Goal: Information Seeking & Learning: Compare options

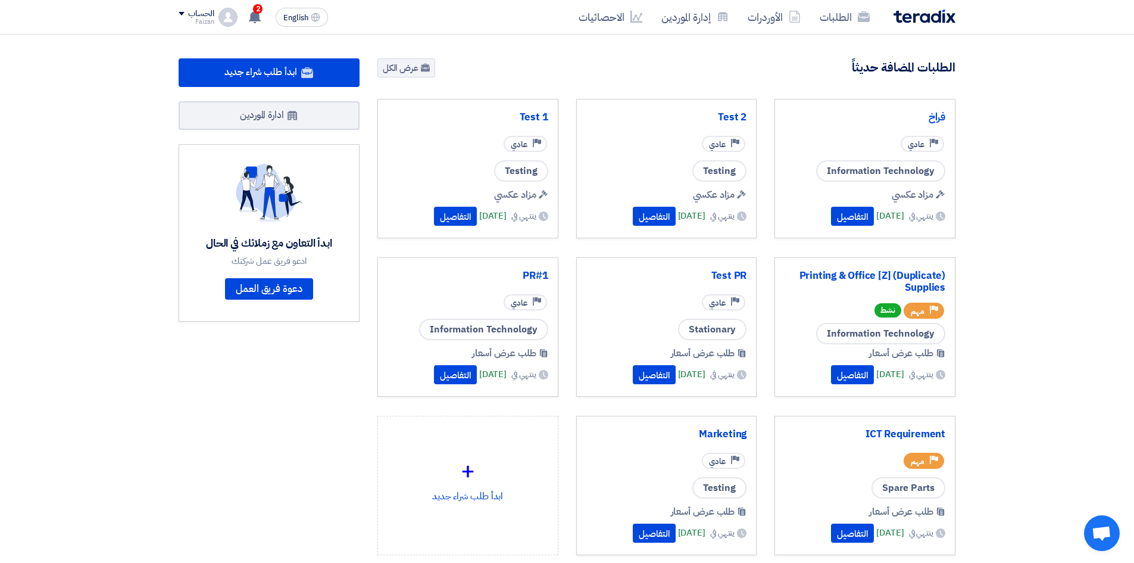
click at [840, 22] on link "الطلبات" at bounding box center [844, 17] width 69 height 28
click at [1004, 149] on section "145 طلبات متبقية 8 مزادات متبقية ابدأ طلب شراء جديد" at bounding box center [567, 335] width 1134 height 601
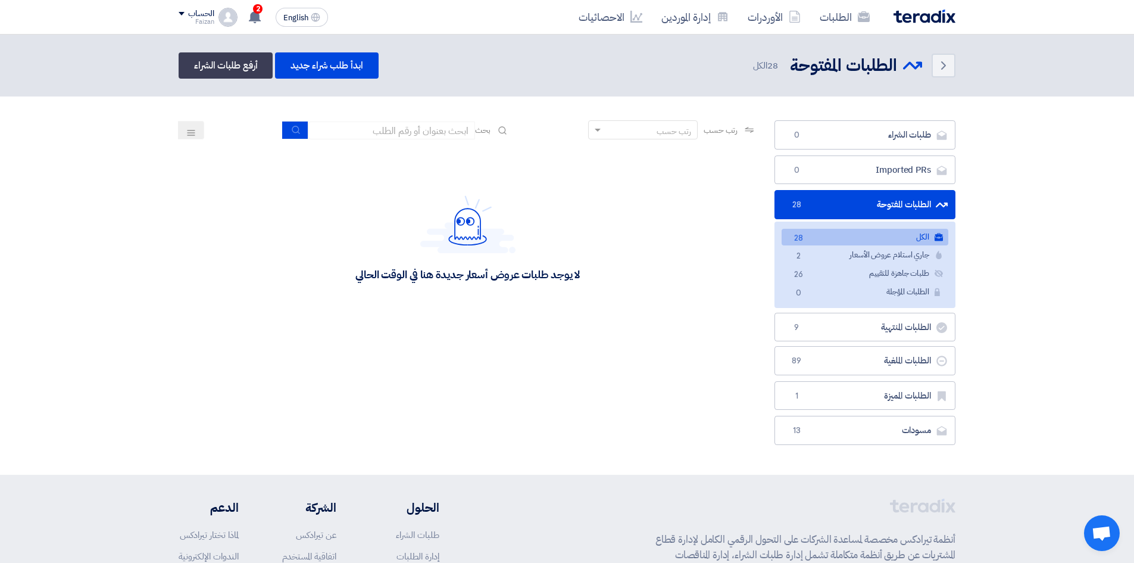
click at [500, 399] on div "رتب حسب رتب حسب بحث مجال الطلب مسؤول المشتريات نوع الطلب" at bounding box center [468, 285] width 596 height 330
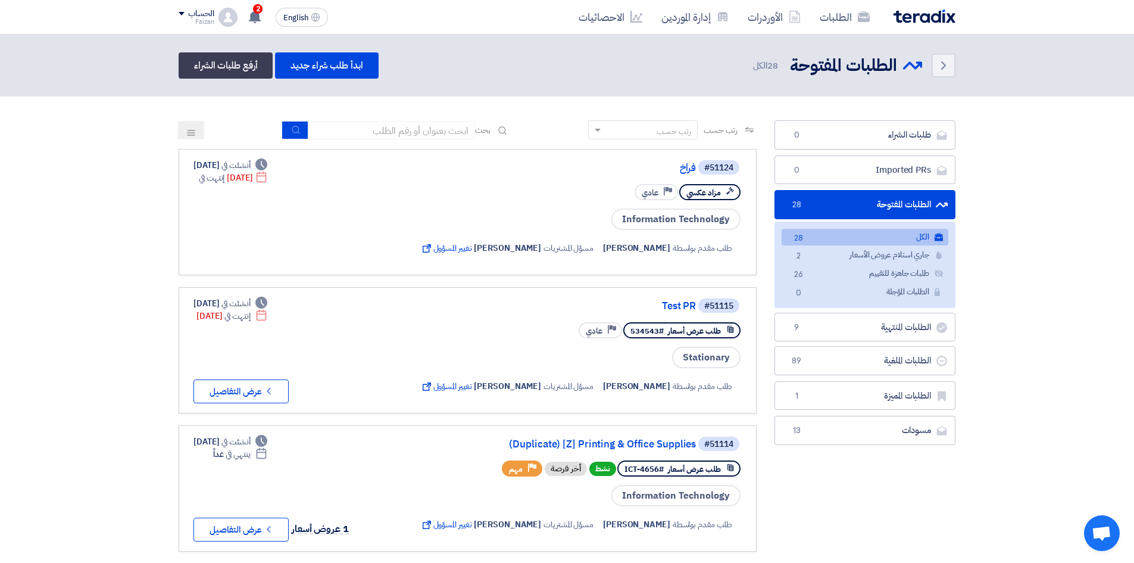
click at [384, 134] on input at bounding box center [391, 130] width 167 height 18
type input "[z]"
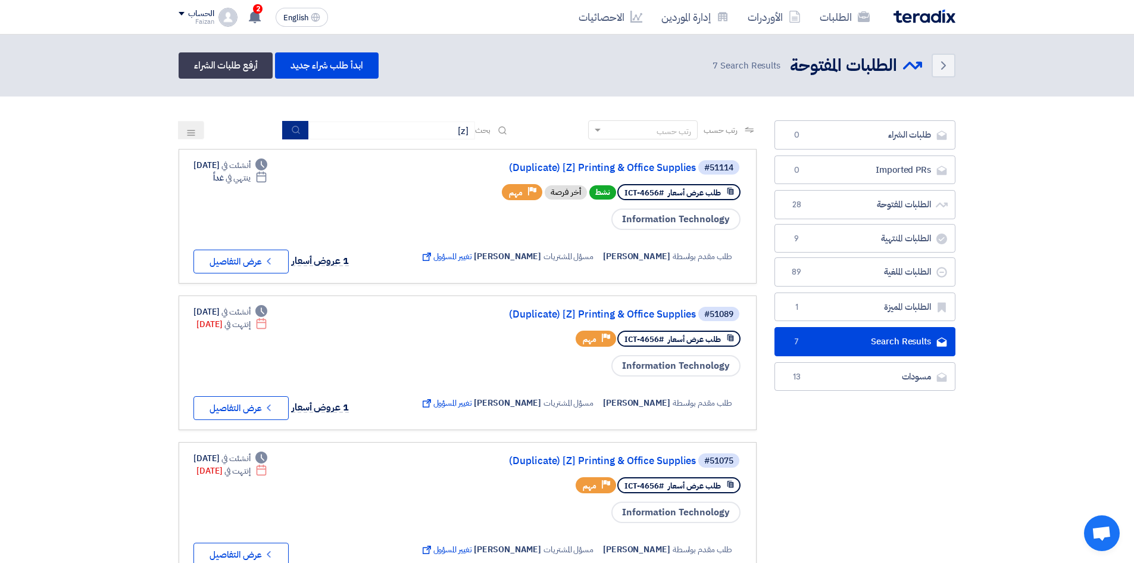
click at [292, 136] on button "submit" at bounding box center [295, 130] width 26 height 18
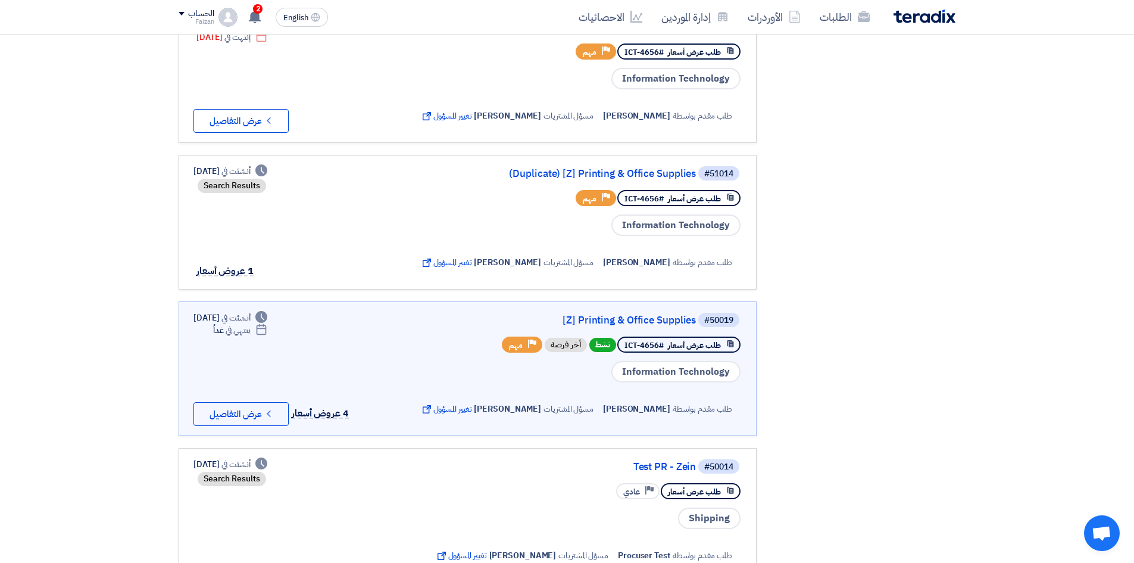
scroll to position [476, 0]
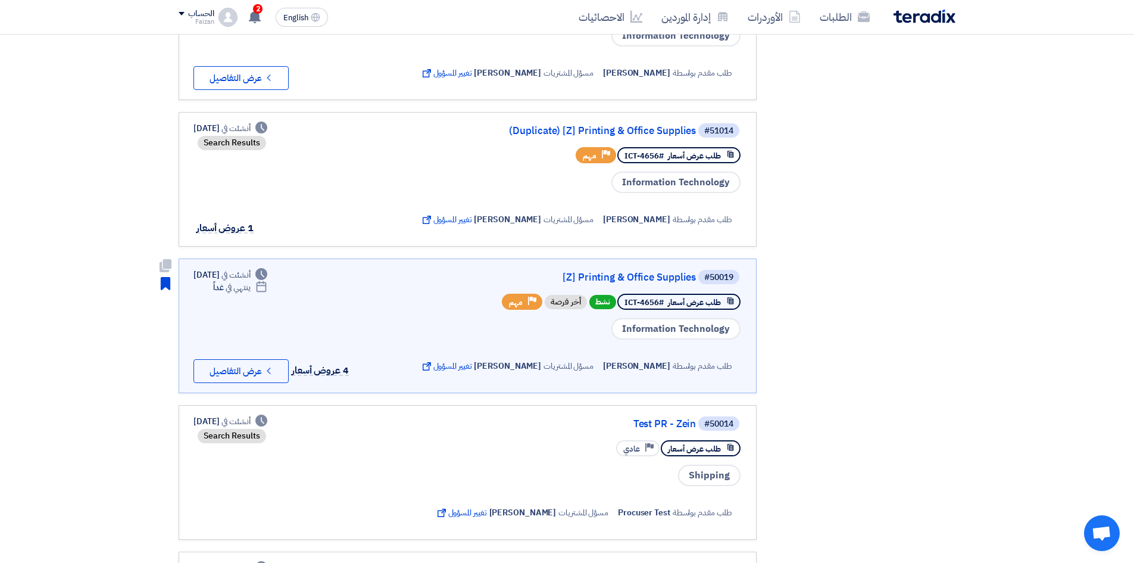
click at [644, 277] on link "[Z] Printing & Office Supplies" at bounding box center [577, 277] width 238 height 11
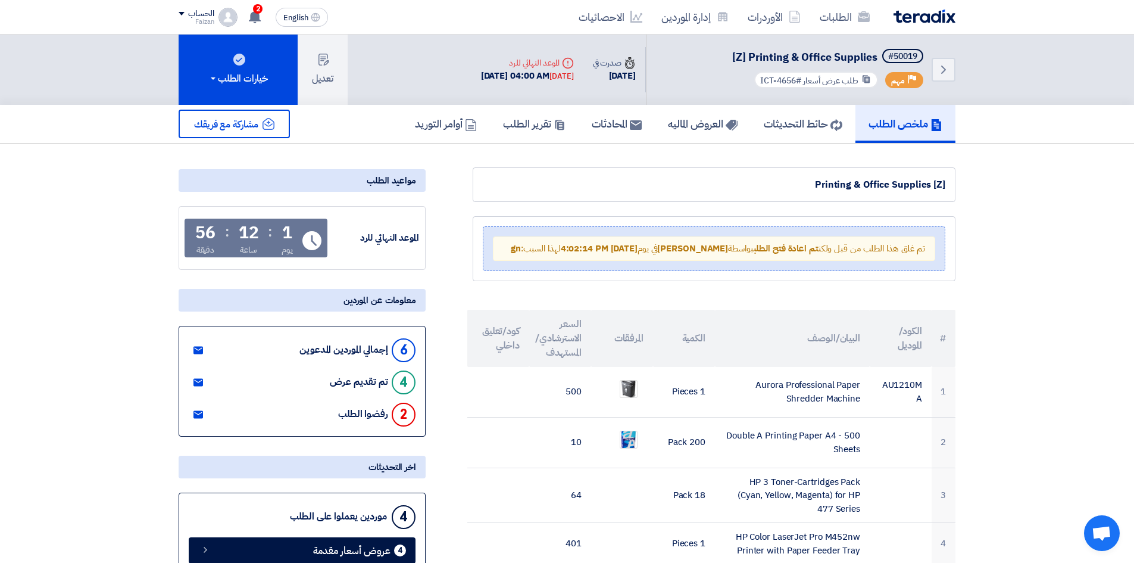
click at [692, 123] on h5 "العروض الماليه" at bounding box center [703, 124] width 70 height 14
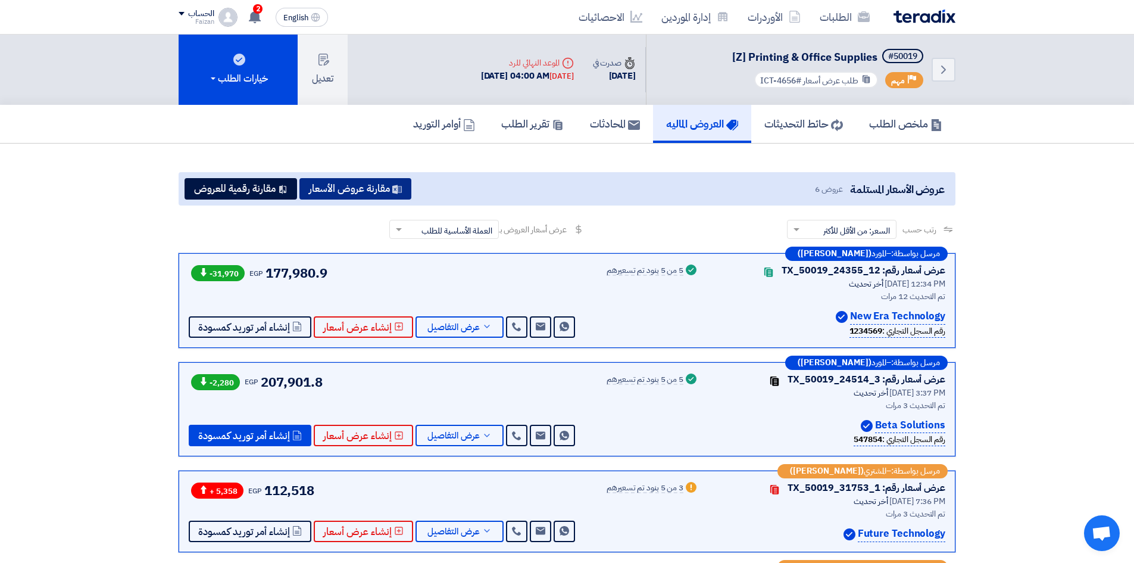
click at [364, 195] on button "مقارنة عروض الأسعار" at bounding box center [355, 188] width 112 height 21
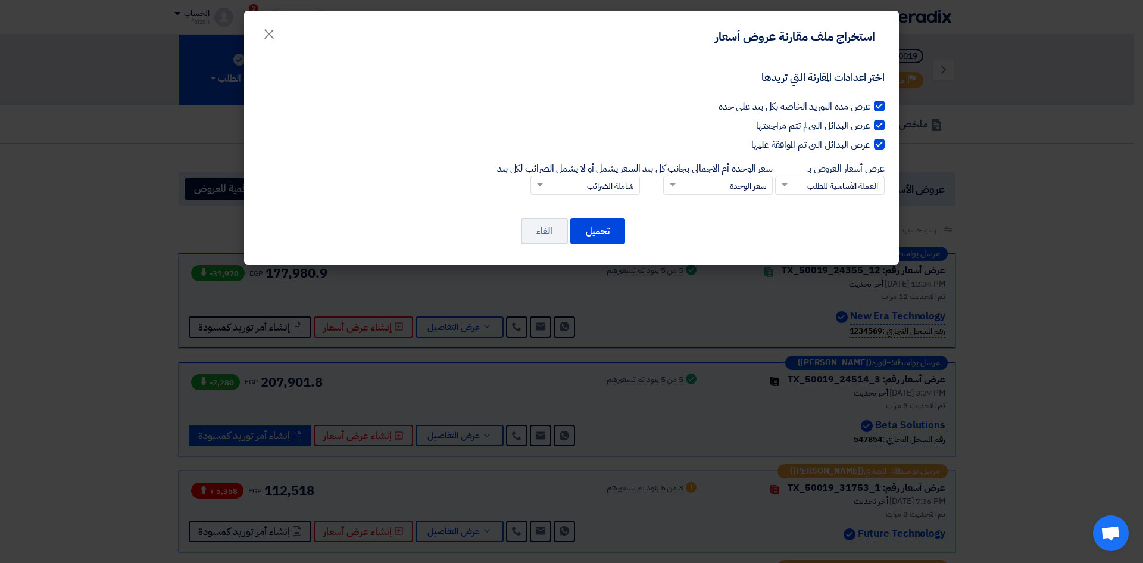
click at [599, 188] on input "السعر يشمل أو لا يشمل الضرائب لكل بند × شاملة الضرائب" at bounding box center [592, 186] width 86 height 20
click at [592, 185] on input "السعر يشمل أو لا يشمل الضرائب لكل بند × شاملة الضرائب شاملة الضرائب غير شاملة ا…" at bounding box center [592, 186] width 86 height 20
click at [682, 187] on input "سعر الوحدة أم الاجمالي بجانب كل بند × سعر الوحدة" at bounding box center [725, 186] width 86 height 20
click at [654, 143] on label "عرض البدائل التي تم الموافقة عليها" at bounding box center [571, 145] width 626 height 14
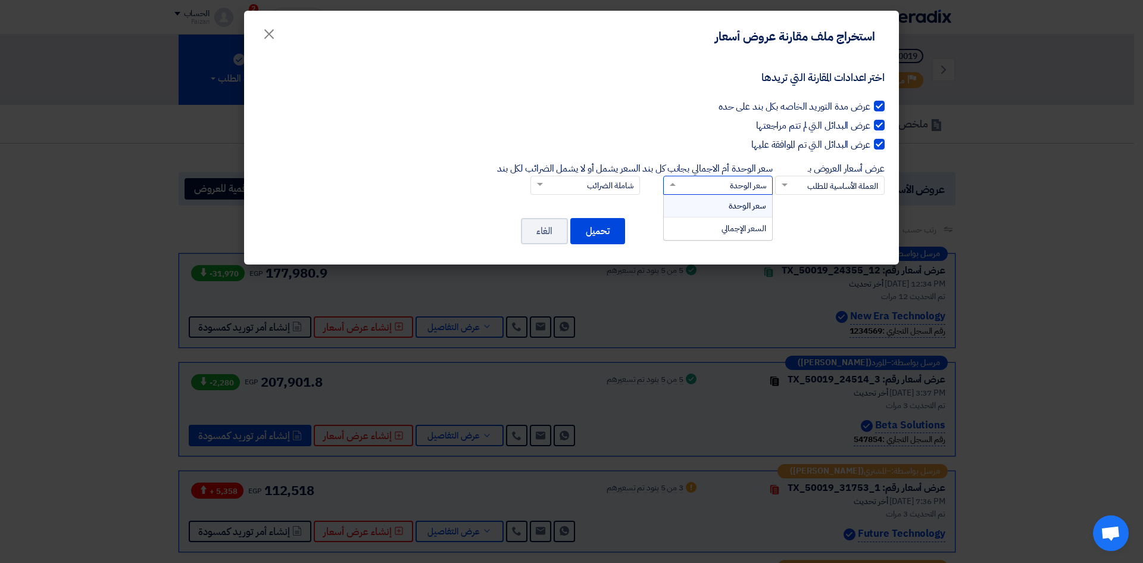
click at [863, 143] on input "عرض البدائل التي تم الموافقة عليها" at bounding box center [867, 142] width 8 height 8
checkbox input "false"
click at [266, 33] on span "×" at bounding box center [269, 33] width 14 height 36
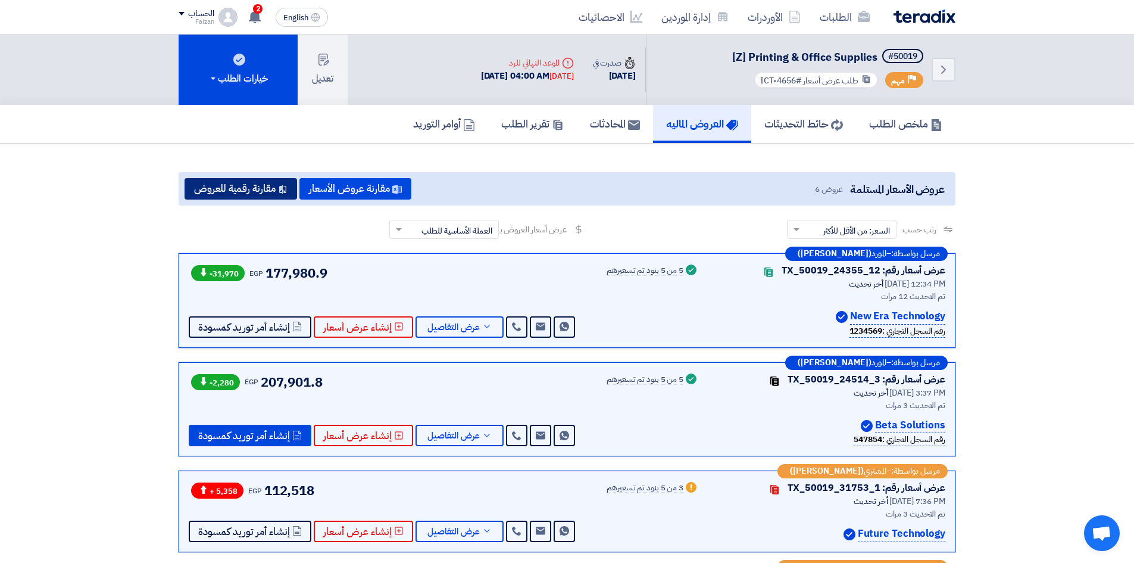
click at [242, 182] on button "مقارنة رقمية للعروض" at bounding box center [241, 188] width 113 height 21
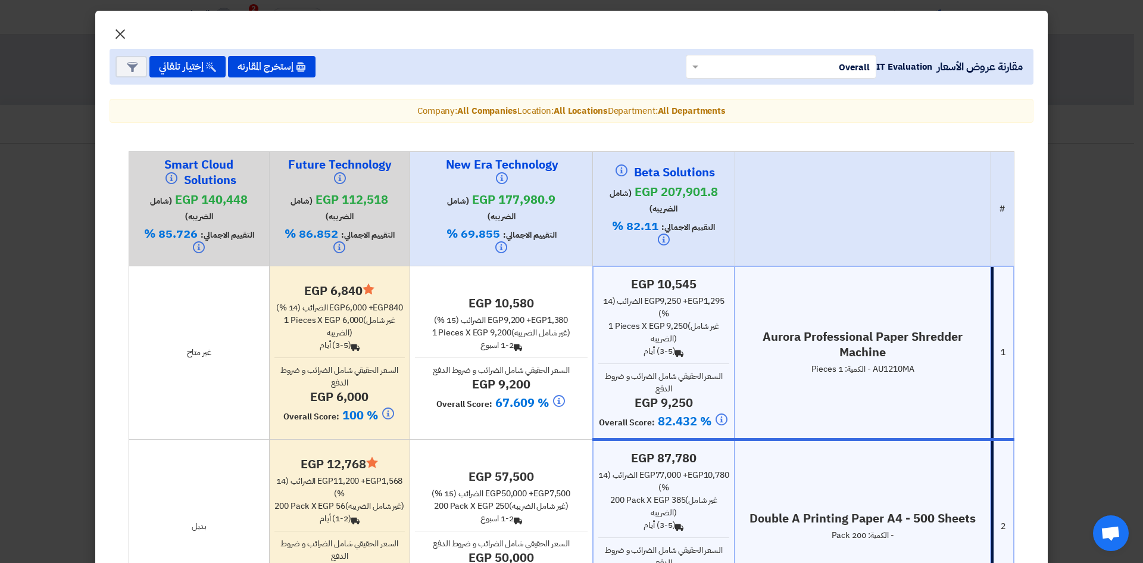
click at [123, 33] on span "×" at bounding box center [120, 33] width 14 height 36
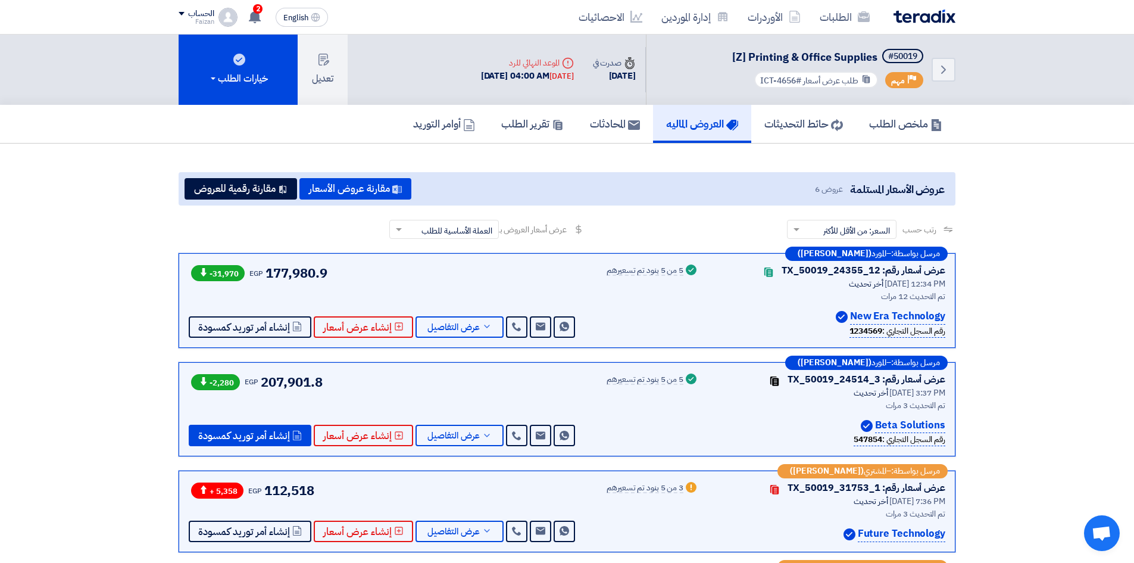
click at [302, 17] on span "English" at bounding box center [295, 18] width 25 height 8
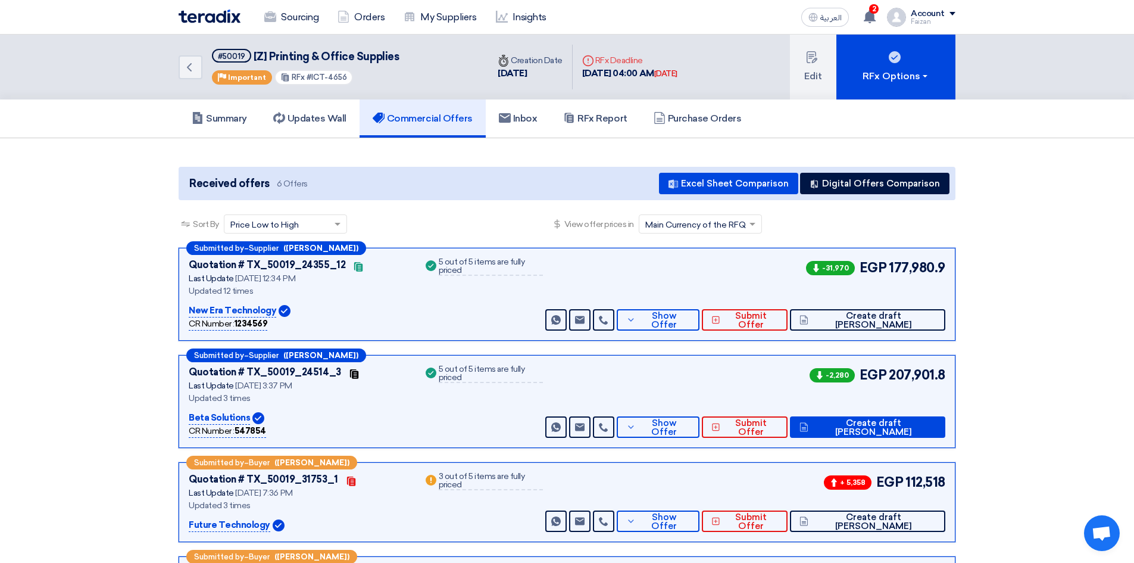
drag, startPoint x: 149, startPoint y: 307, endPoint x: 737, endPoint y: 195, distance: 598.3
click at [149, 307] on section "Received offers 6 Offers Excel Sheet Comparison Digital Offers Comparison Sort …" at bounding box center [567, 455] width 1134 height 635
click at [255, 326] on b "1234569" at bounding box center [251, 324] width 33 height 10
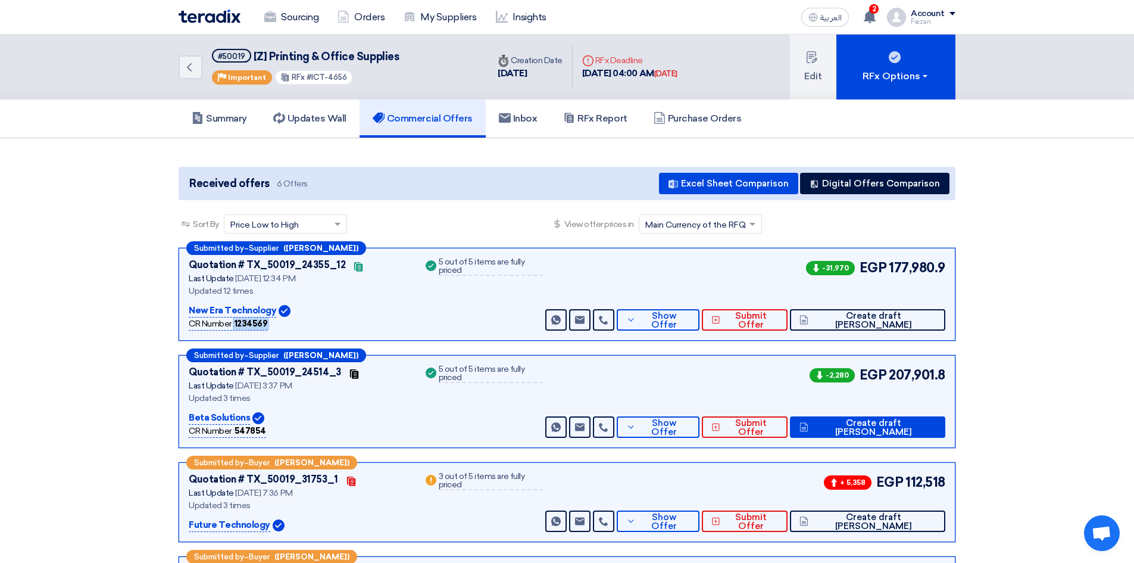
click at [156, 319] on section "Received offers 6 Offers Excel Sheet Comparison Digital Offers Comparison Sort …" at bounding box center [567, 455] width 1134 height 635
click at [865, 185] on button "Digital Offers Comparison" at bounding box center [874, 183] width 149 height 21
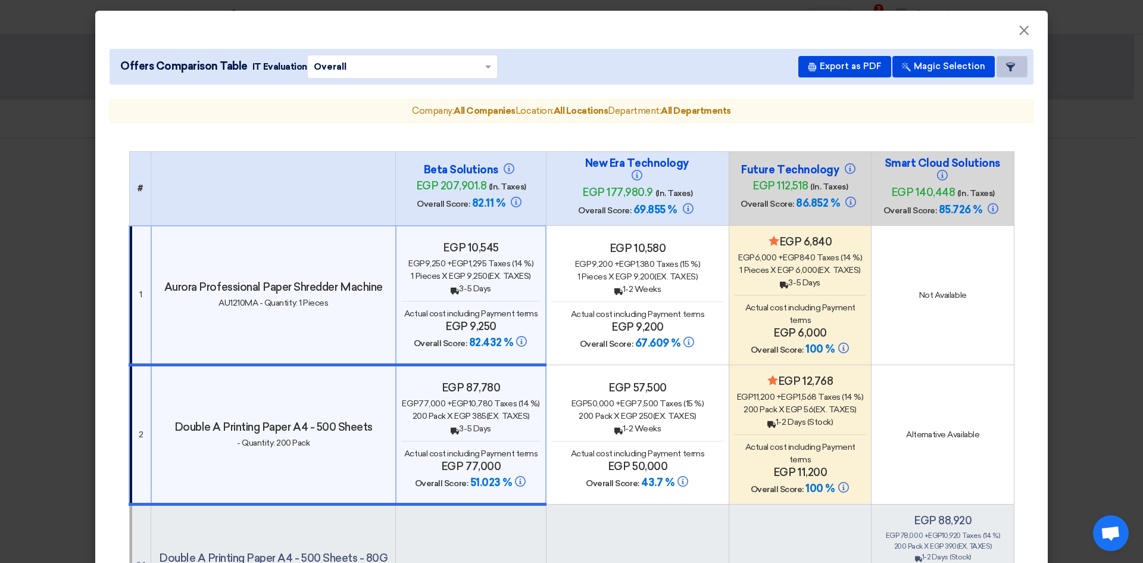
click at [1009, 68] on icon "Item Card filters" at bounding box center [1010, 67] width 9 height 9
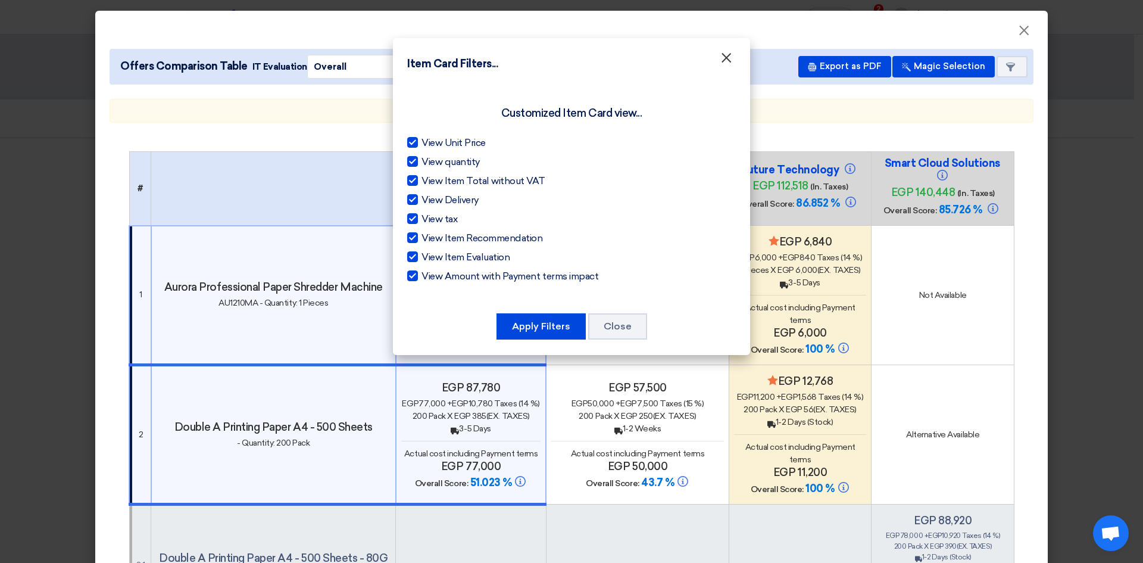
click at [727, 62] on span "×" at bounding box center [726, 61] width 12 height 24
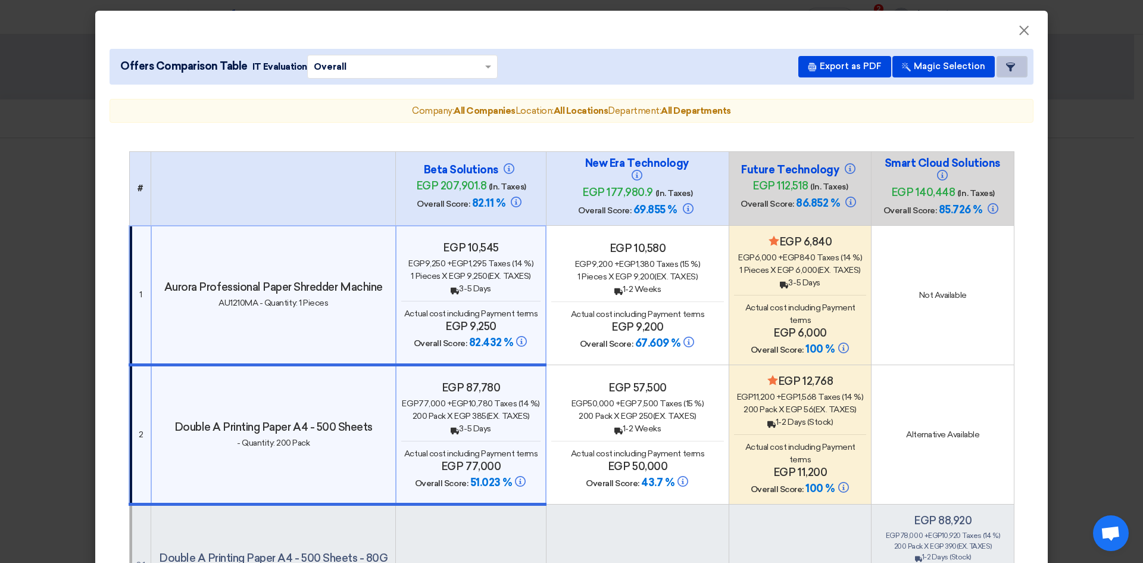
click at [1001, 60] on button "Item Card filters" at bounding box center [1012, 66] width 31 height 21
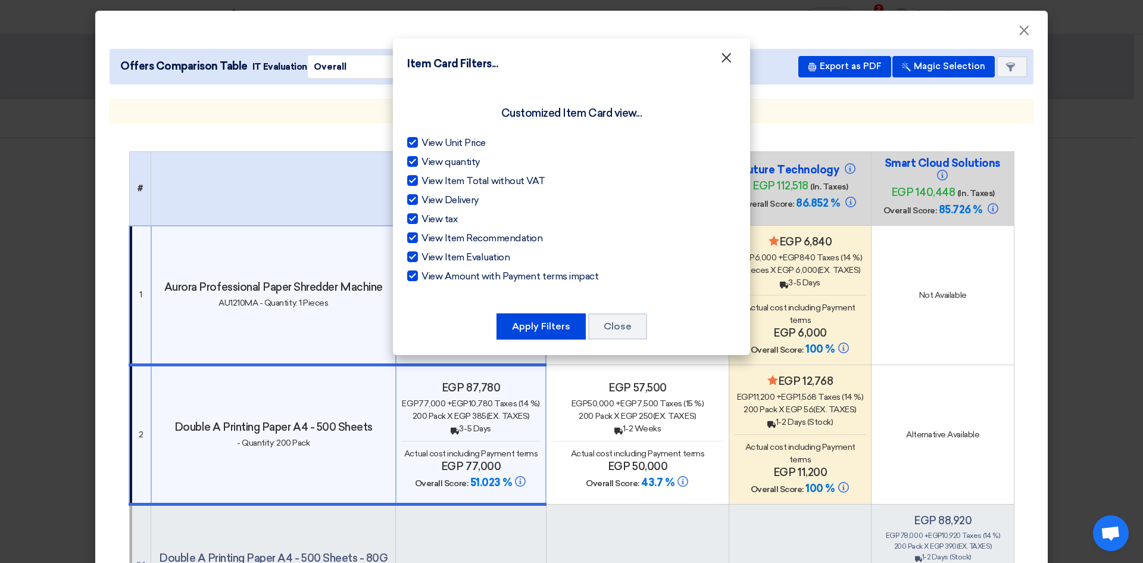
click at [731, 59] on span "×" at bounding box center [726, 61] width 12 height 24
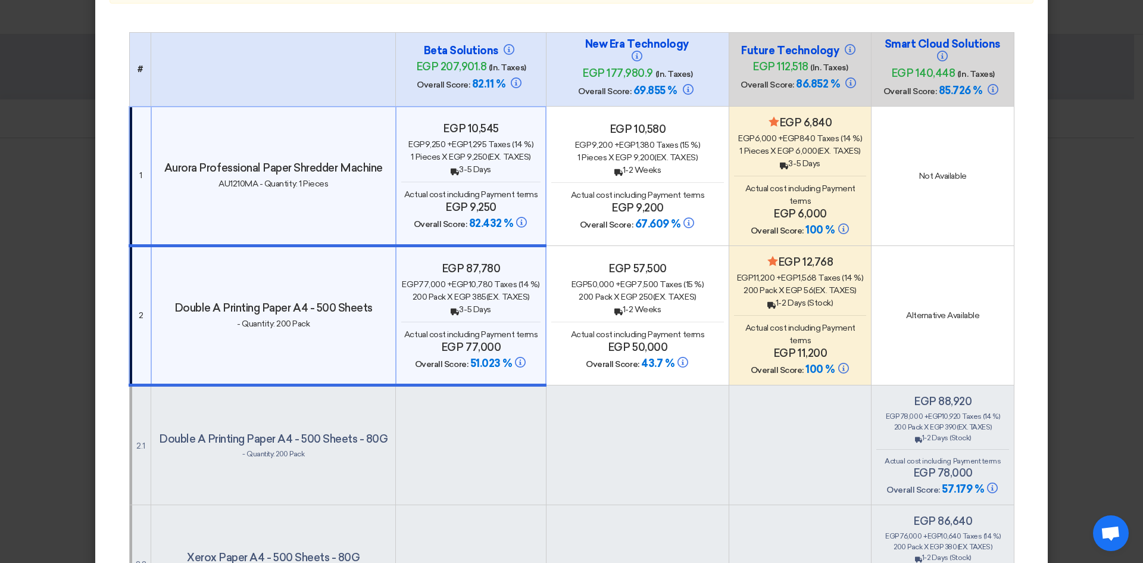
scroll to position [0, 0]
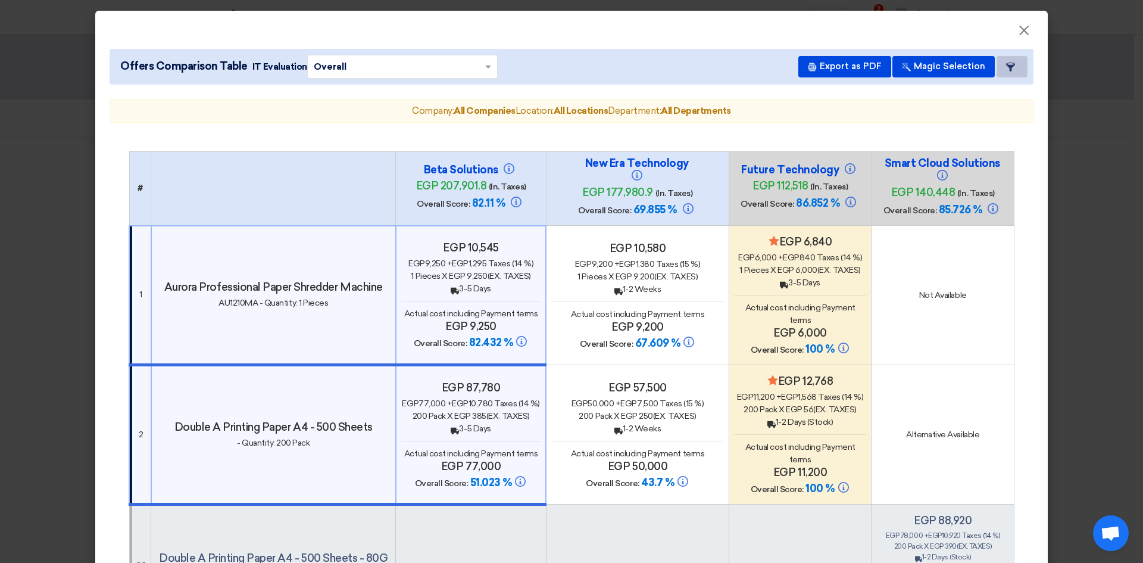
click at [1006, 67] on use at bounding box center [1010, 67] width 9 height 9
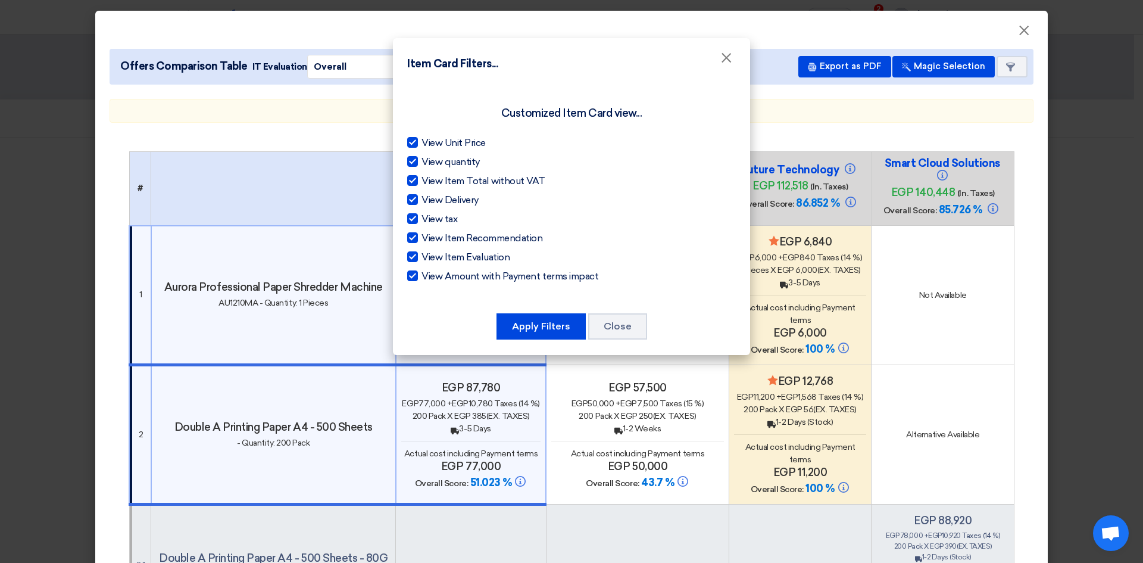
click at [414, 198] on div at bounding box center [412, 199] width 11 height 11
click at [422, 198] on input "View Delivery" at bounding box center [426, 197] width 8 height 8
checkbox input "false"
click at [411, 213] on div at bounding box center [412, 218] width 11 height 11
click at [422, 213] on input "View tax" at bounding box center [426, 216] width 8 height 8
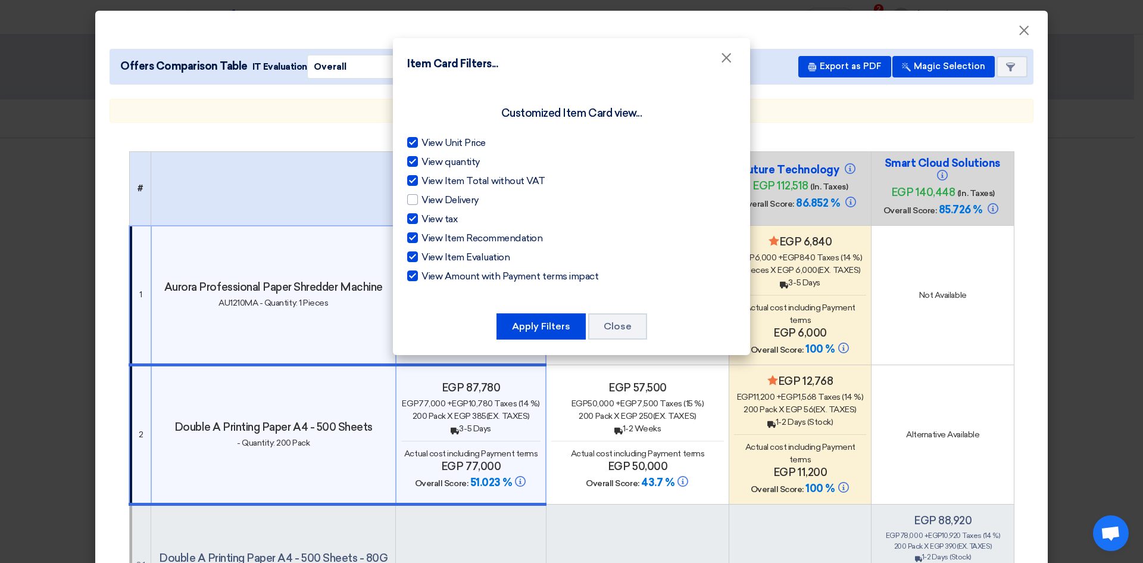
checkbox input "false"
click at [410, 235] on div at bounding box center [412, 237] width 11 height 11
click at [422, 235] on input "View Item Recommendation" at bounding box center [426, 235] width 8 height 8
checkbox input "false"
click at [410, 255] on div at bounding box center [412, 256] width 11 height 11
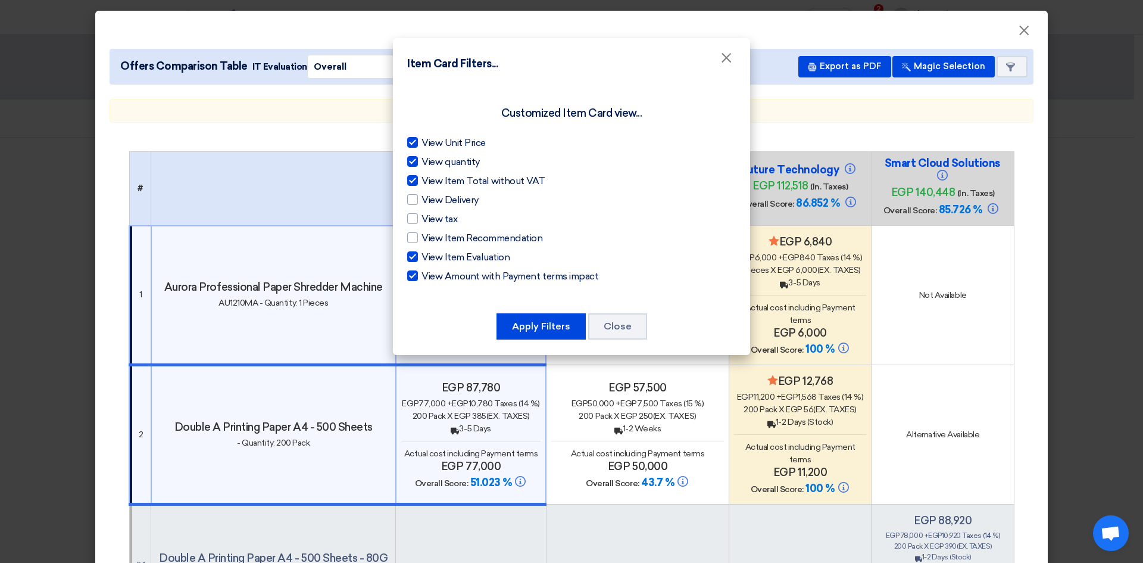
click at [422, 255] on input "View Item Evaluation" at bounding box center [426, 254] width 8 height 8
checkbox input "false"
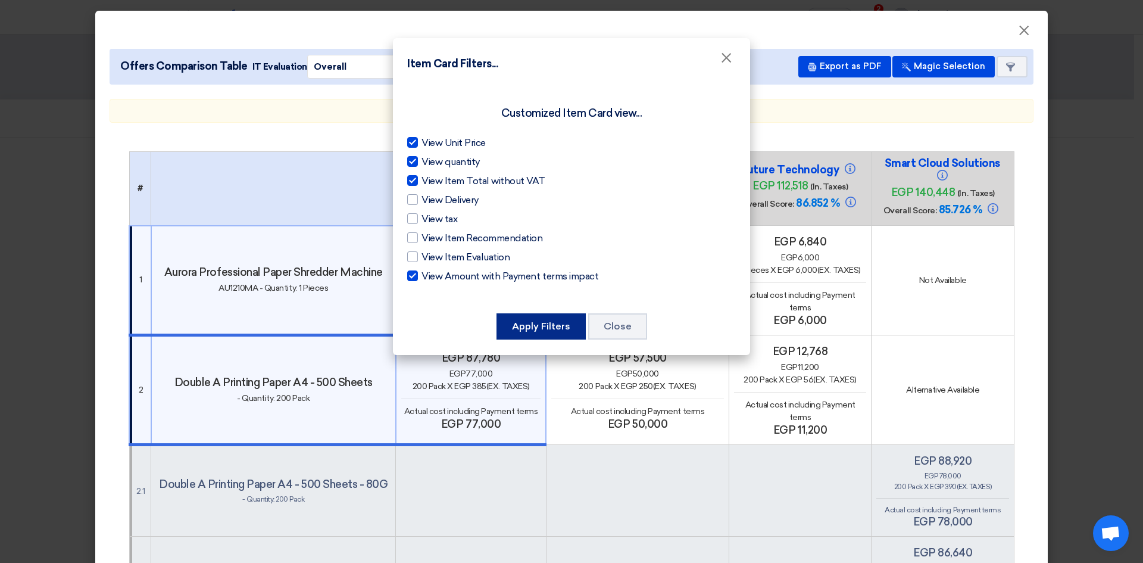
click at [556, 329] on button "Apply Filters" at bounding box center [541, 326] width 89 height 26
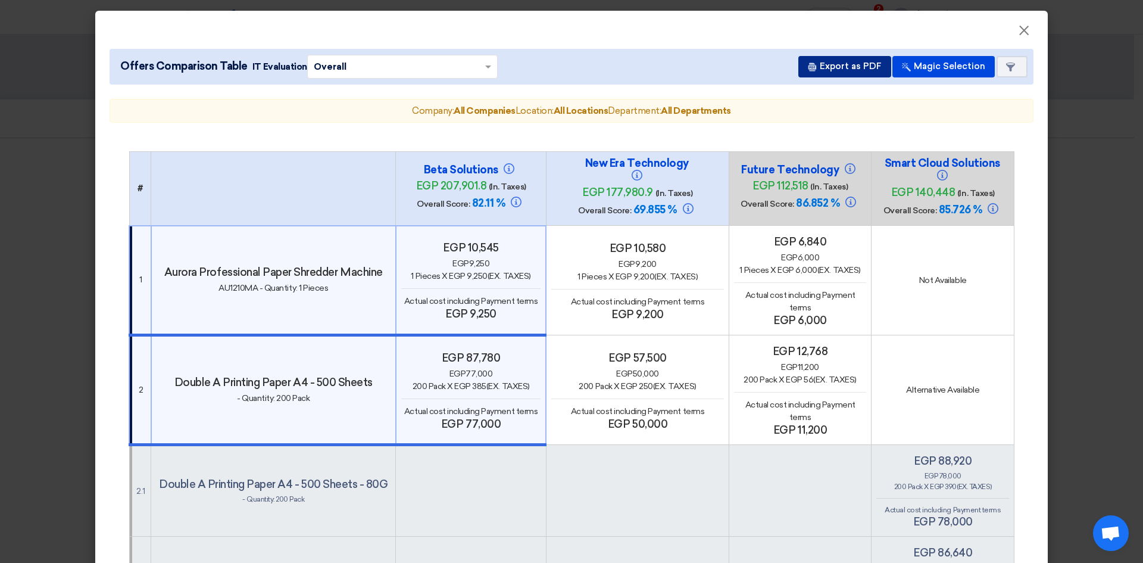
click at [835, 71] on button "Export as PDF" at bounding box center [844, 66] width 93 height 21
click at [837, 64] on button "Export as PDF" at bounding box center [844, 66] width 93 height 21
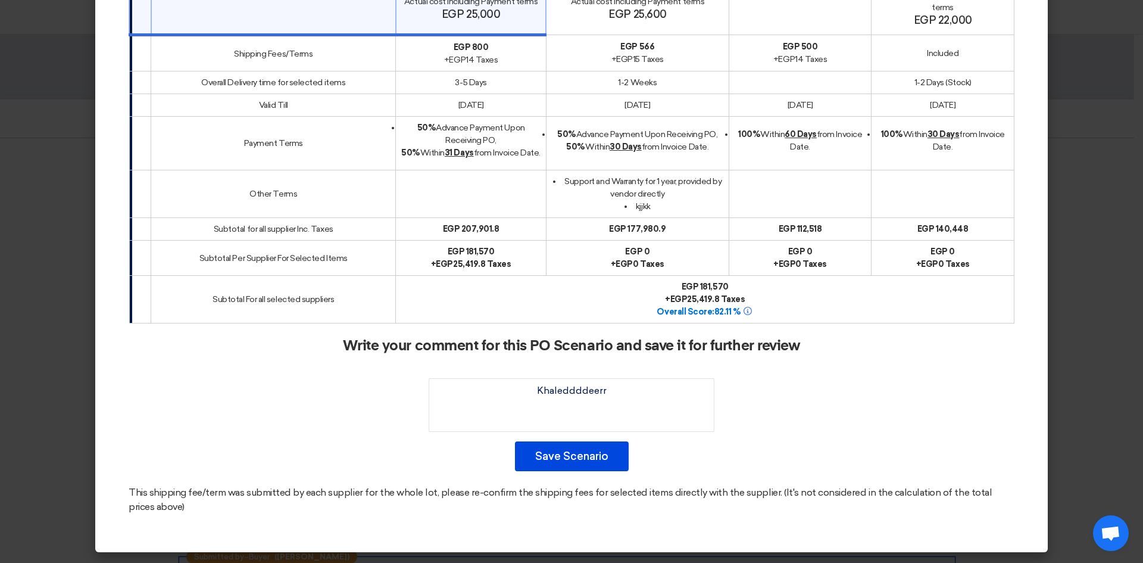
scroll to position [934, 0]
click at [564, 447] on button "Save Scenario" at bounding box center [572, 456] width 114 height 30
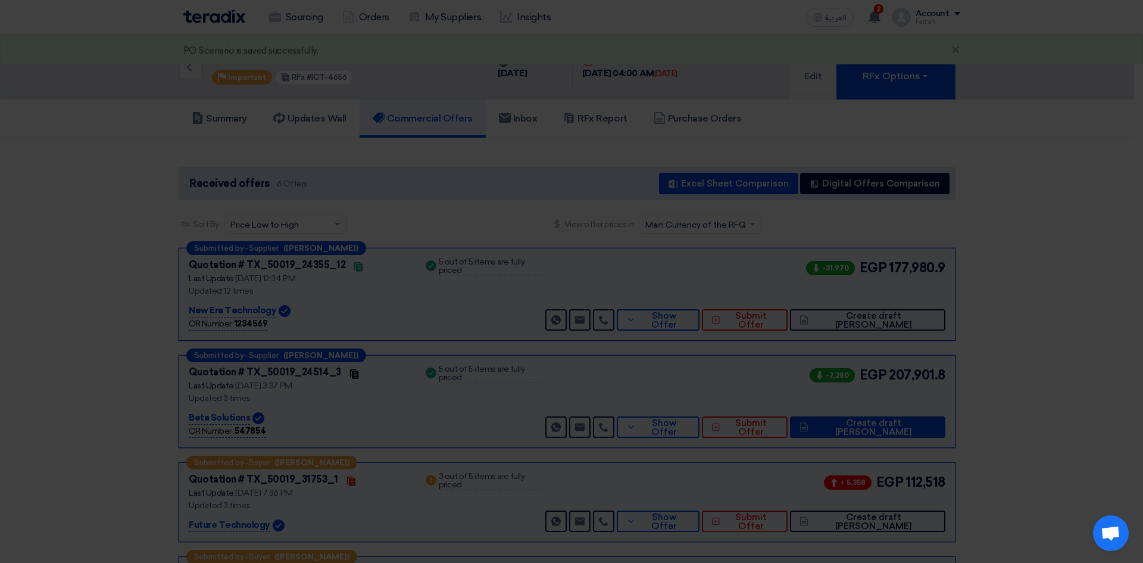
scroll to position [661, 0]
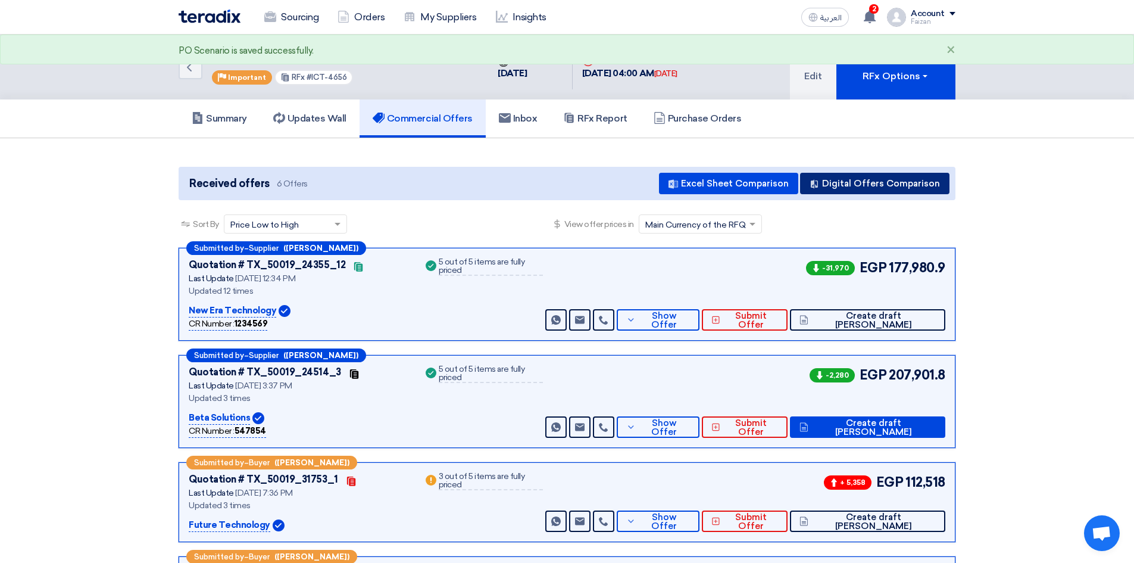
click at [880, 186] on button "Digital Offers Comparison" at bounding box center [874, 183] width 149 height 21
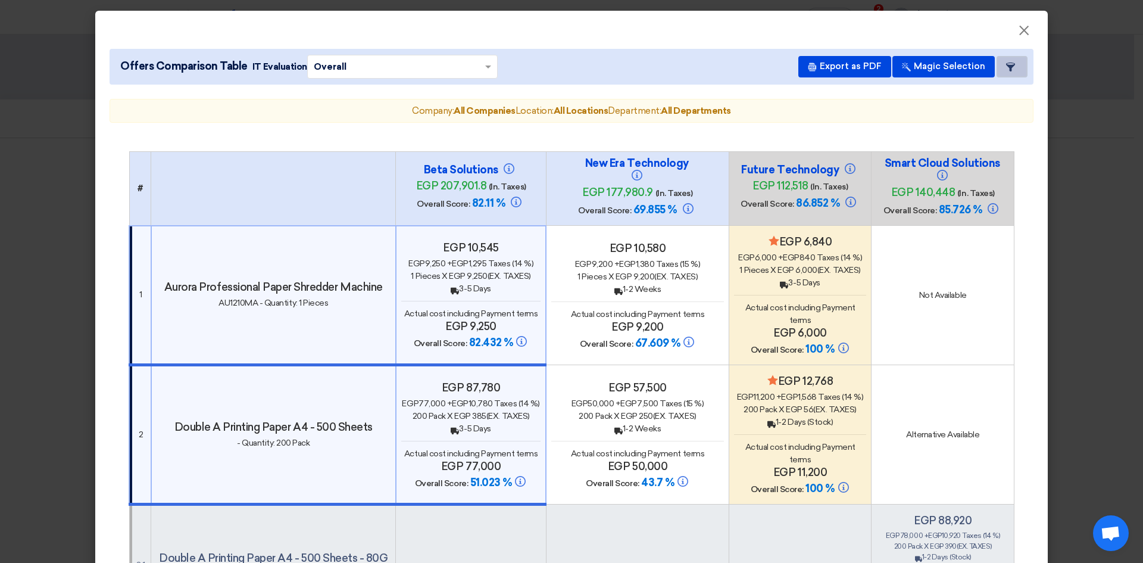
click at [1006, 71] on icon "Item Card filters" at bounding box center [1010, 67] width 9 height 9
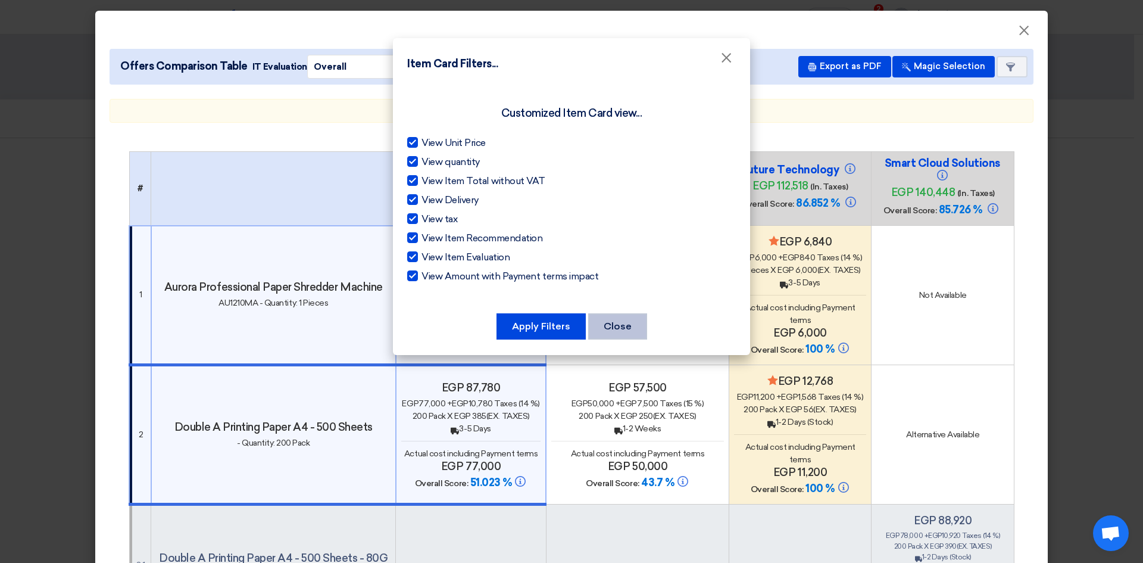
click at [620, 322] on button "Close" at bounding box center [617, 326] width 59 height 26
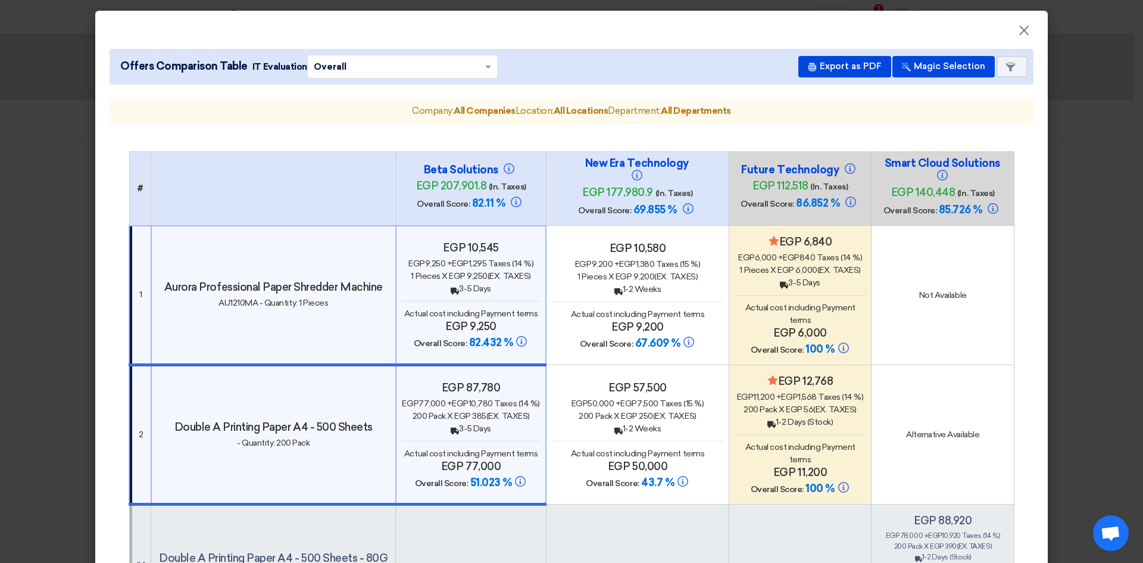
click at [809, 101] on div "Company: All Companies Location: All Locations Department: All Departments" at bounding box center [572, 111] width 924 height 24
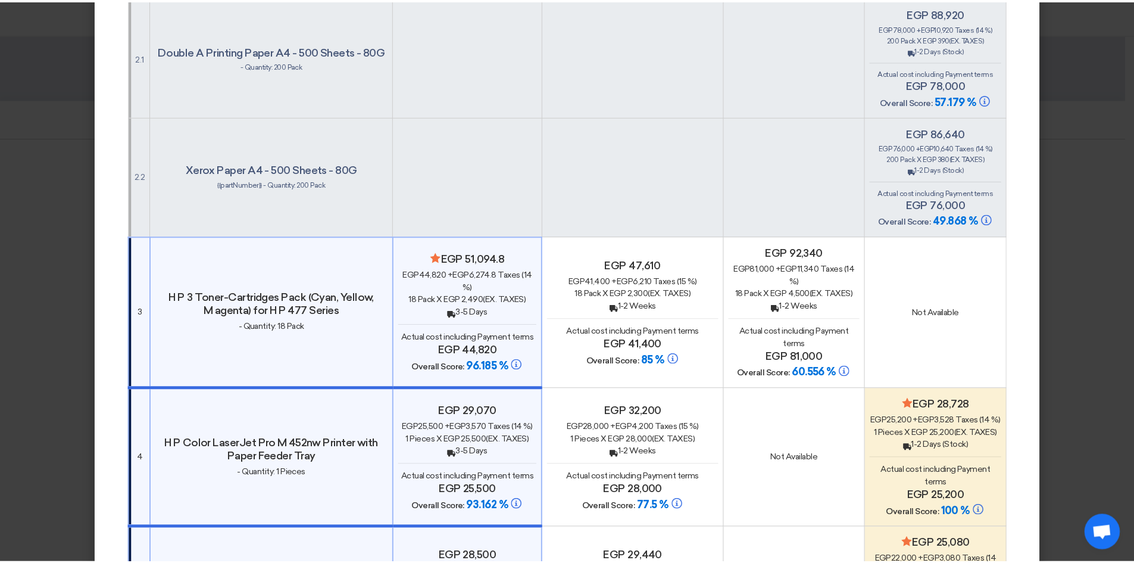
scroll to position [0, 0]
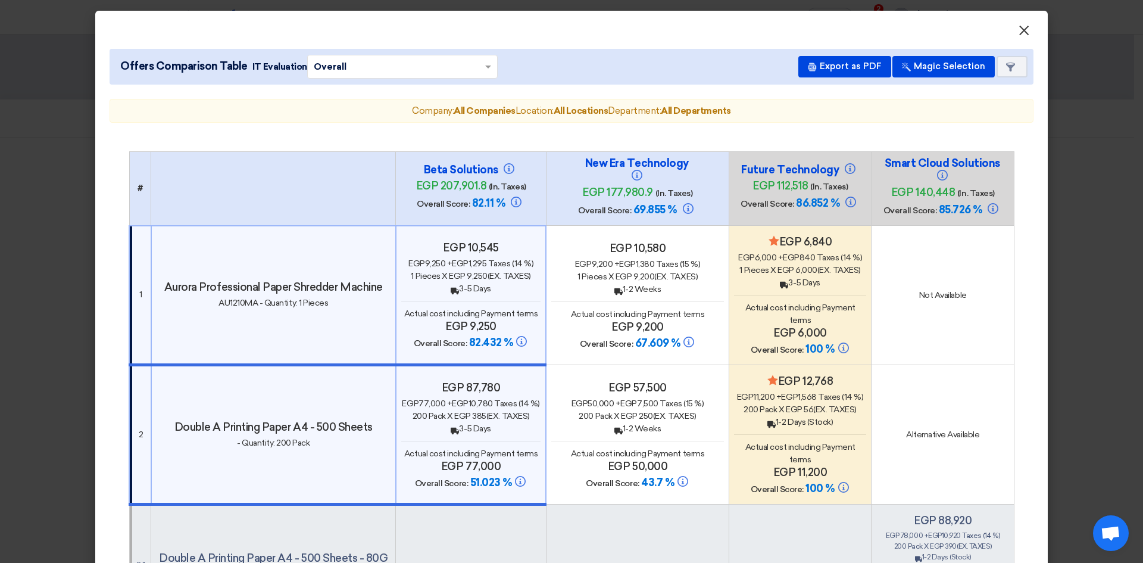
click at [1020, 30] on span "×" at bounding box center [1024, 33] width 12 height 24
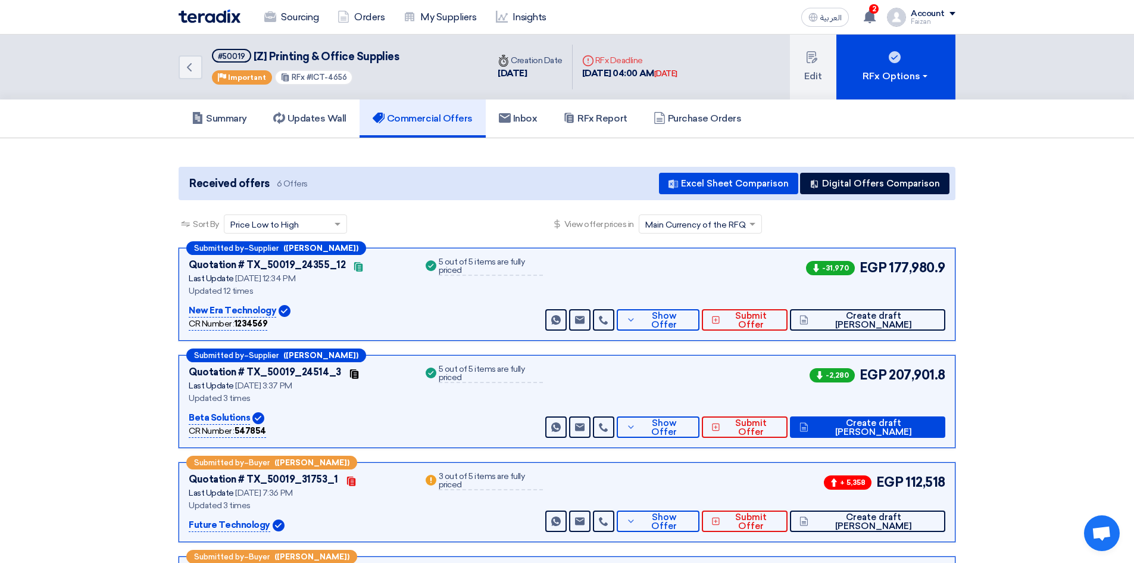
click at [198, 24] on div "Sourcing Orders My Suppliers Insights" at bounding box center [412, 17] width 466 height 26
click at [202, 23] on img at bounding box center [210, 17] width 62 height 14
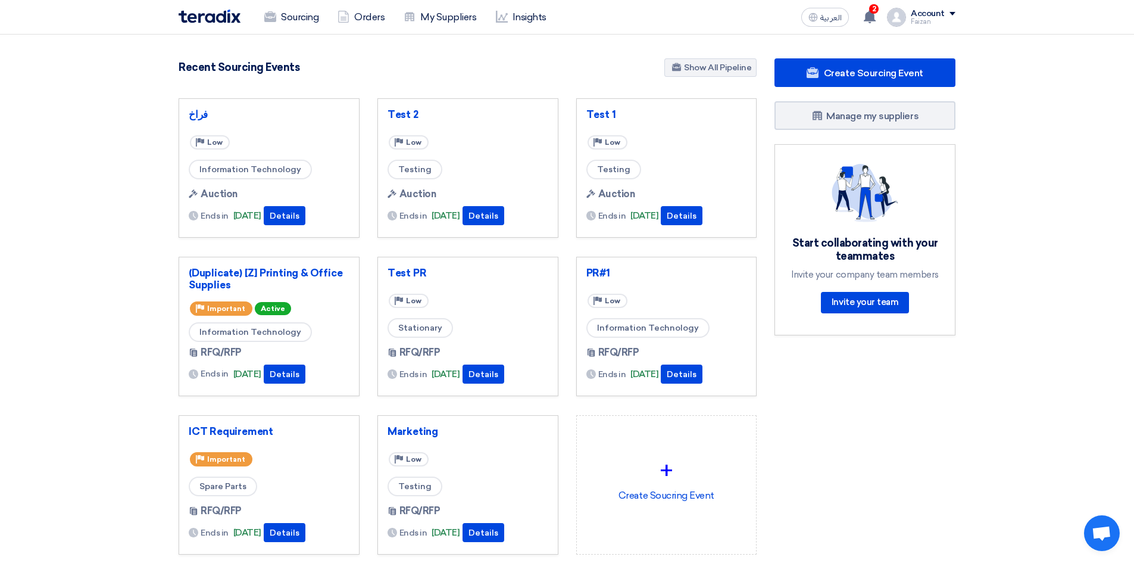
click at [88, 167] on section "145 RFx remaining 8 Auctions remaining Create Sourcing Event" at bounding box center [567, 335] width 1134 height 601
